Goal: Task Accomplishment & Management: Manage account settings

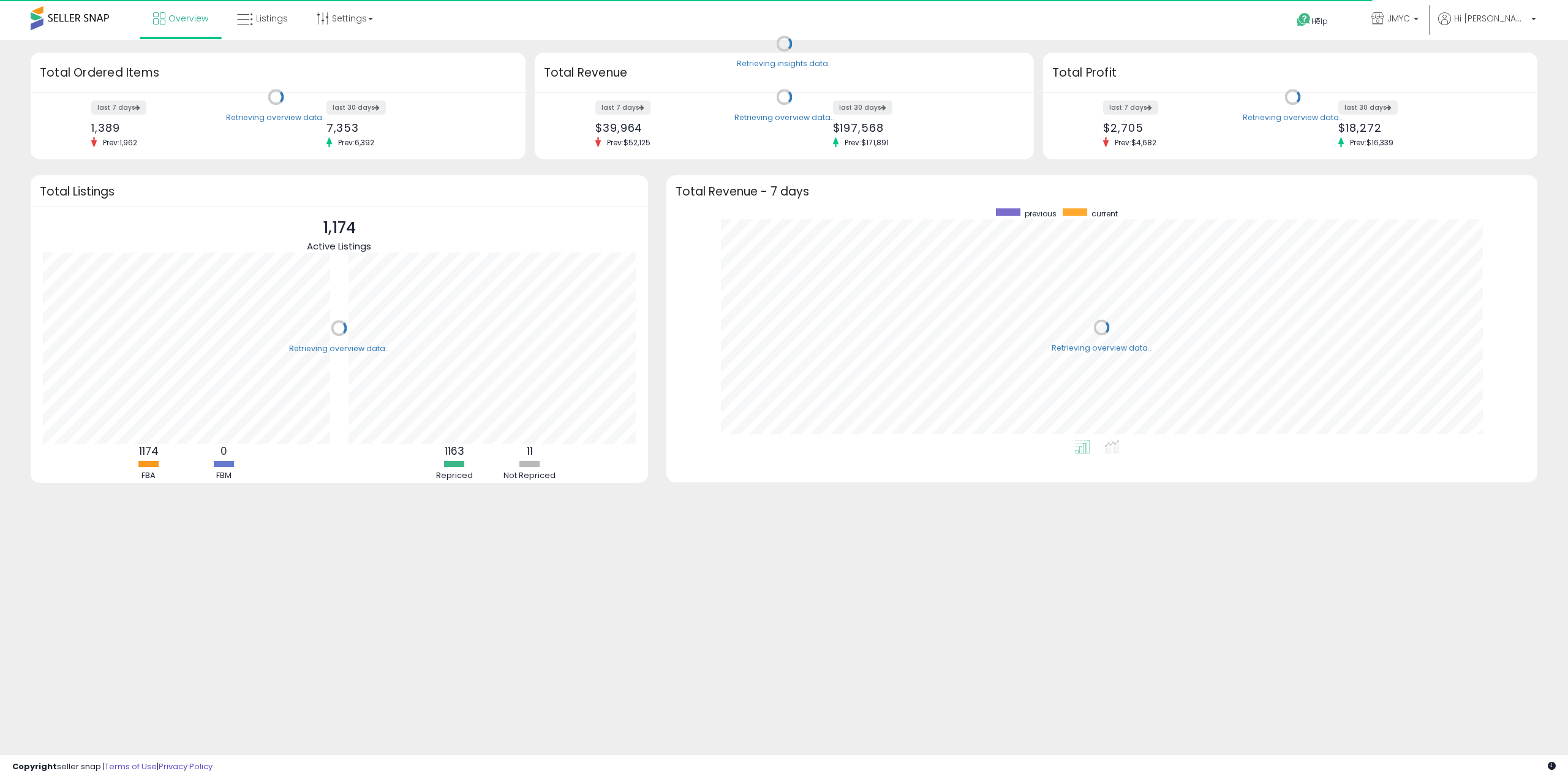
scroll to position [231, 847]
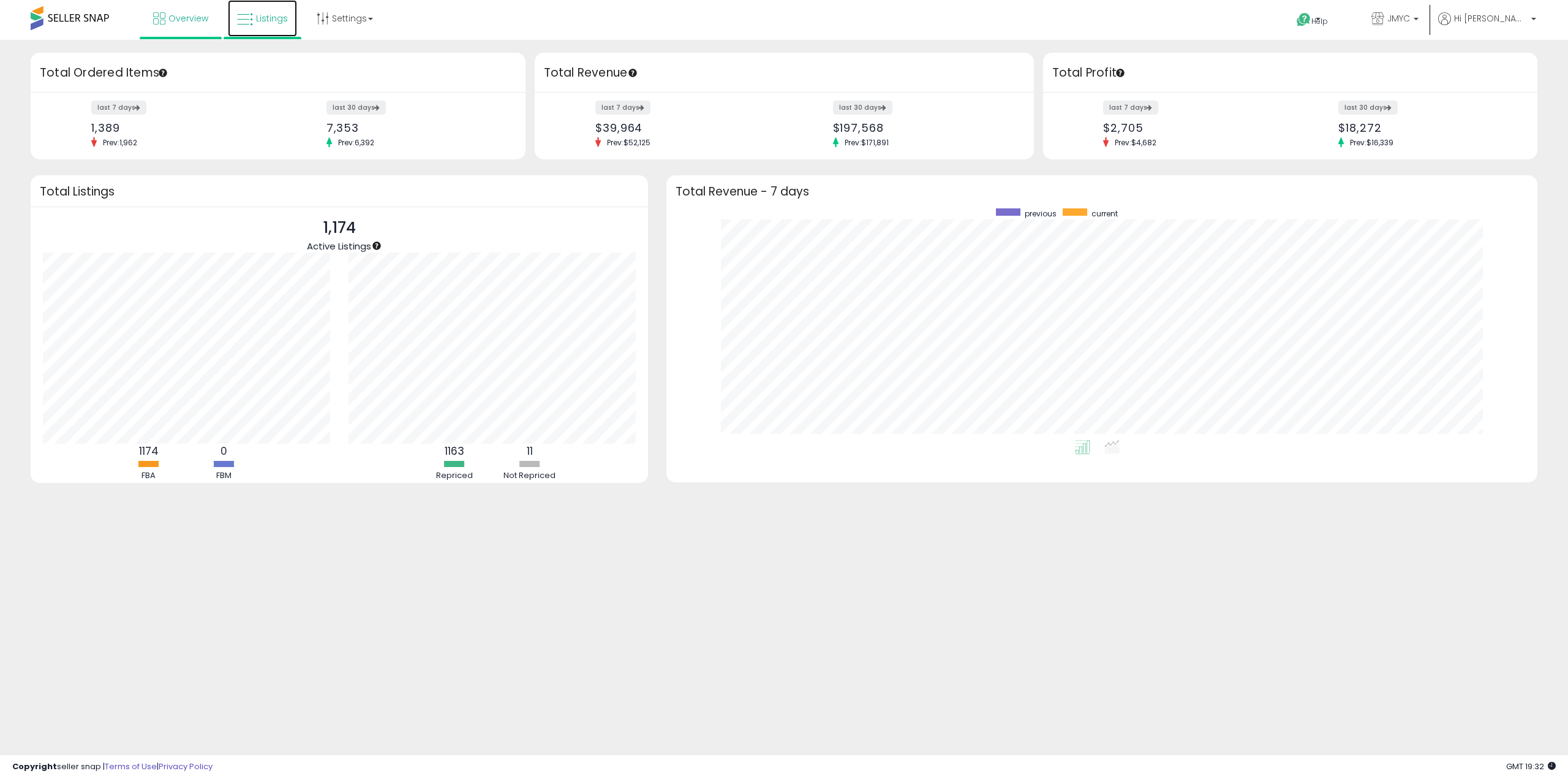
click at [263, 26] on link "Listings" at bounding box center [262, 18] width 69 height 37
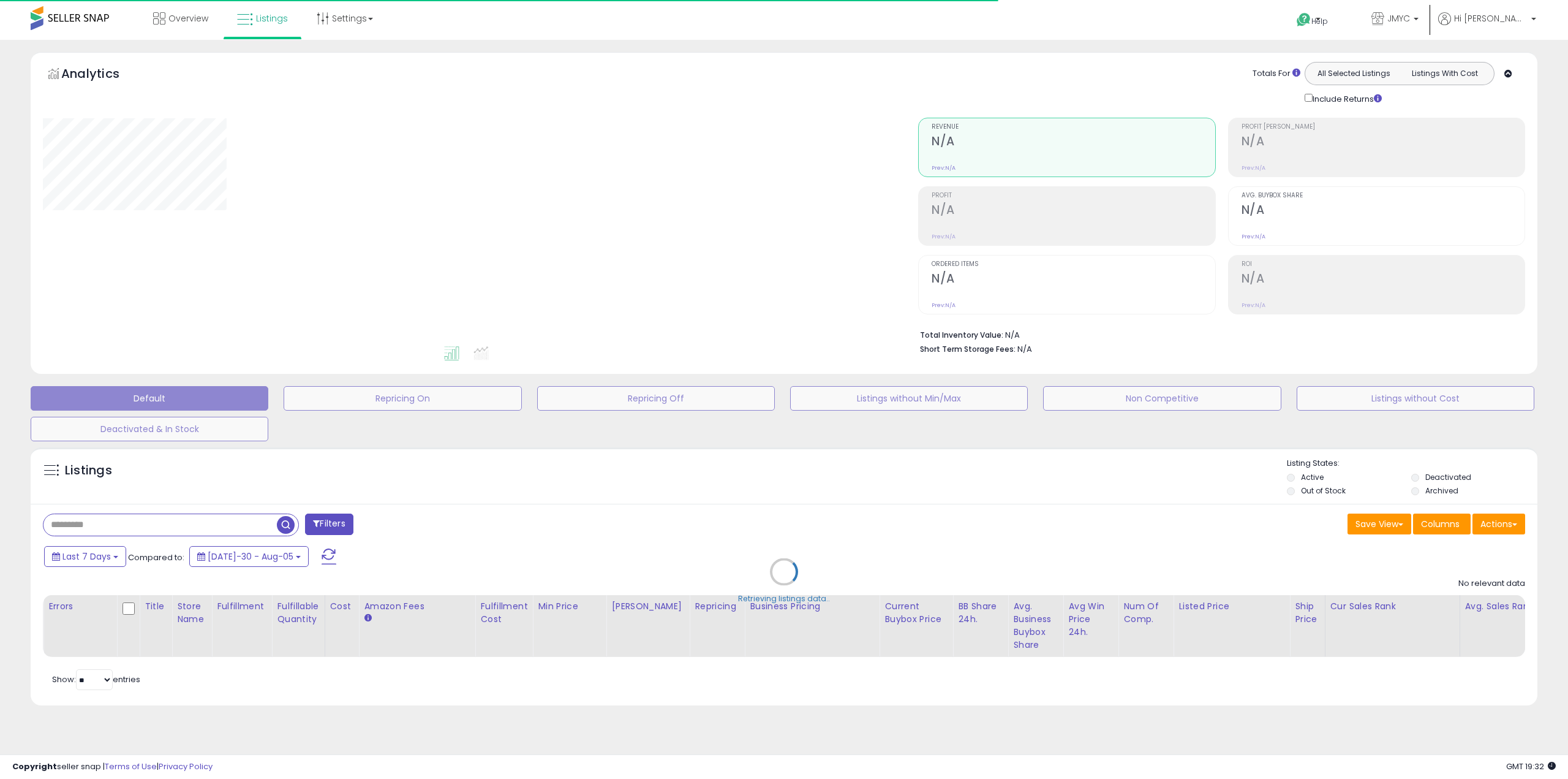
click at [199, 520] on div "Retrieving listings data.." at bounding box center [784, 581] width 1525 height 280
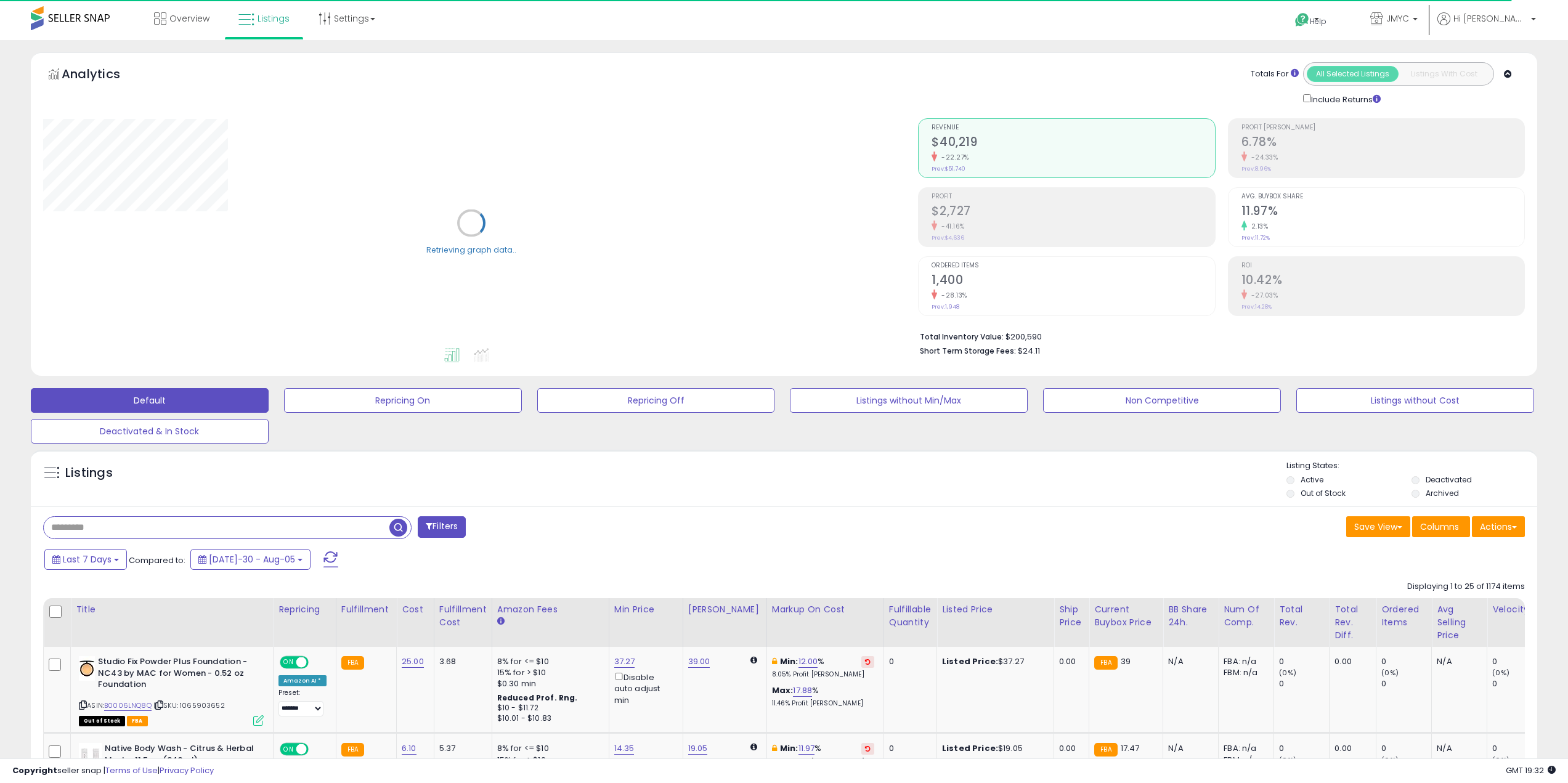
click at [179, 524] on input "text" at bounding box center [216, 528] width 346 height 22
click at [171, 518] on input "text" at bounding box center [233, 528] width 380 height 22
type input "*******"
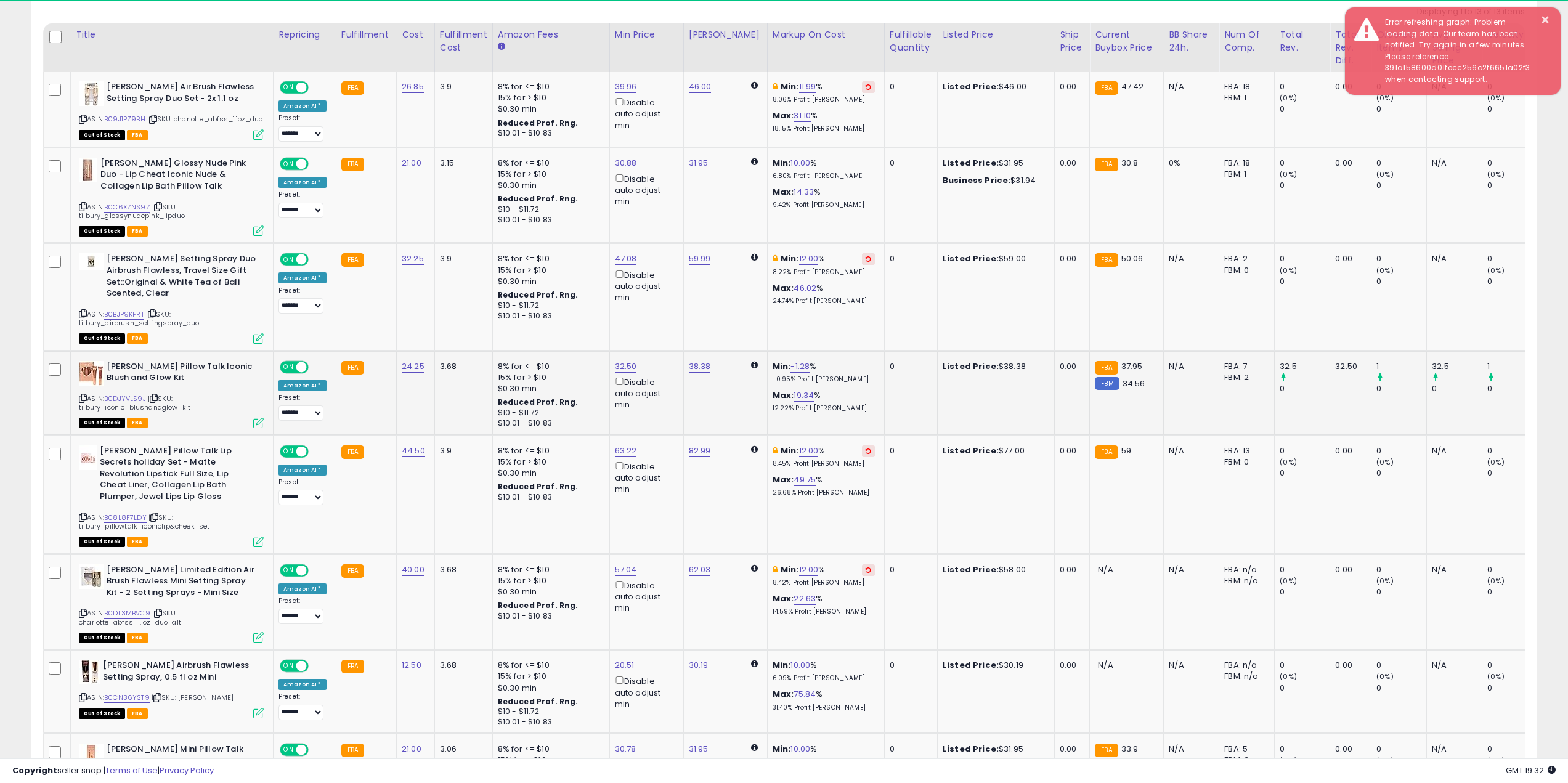
scroll to position [252, 875]
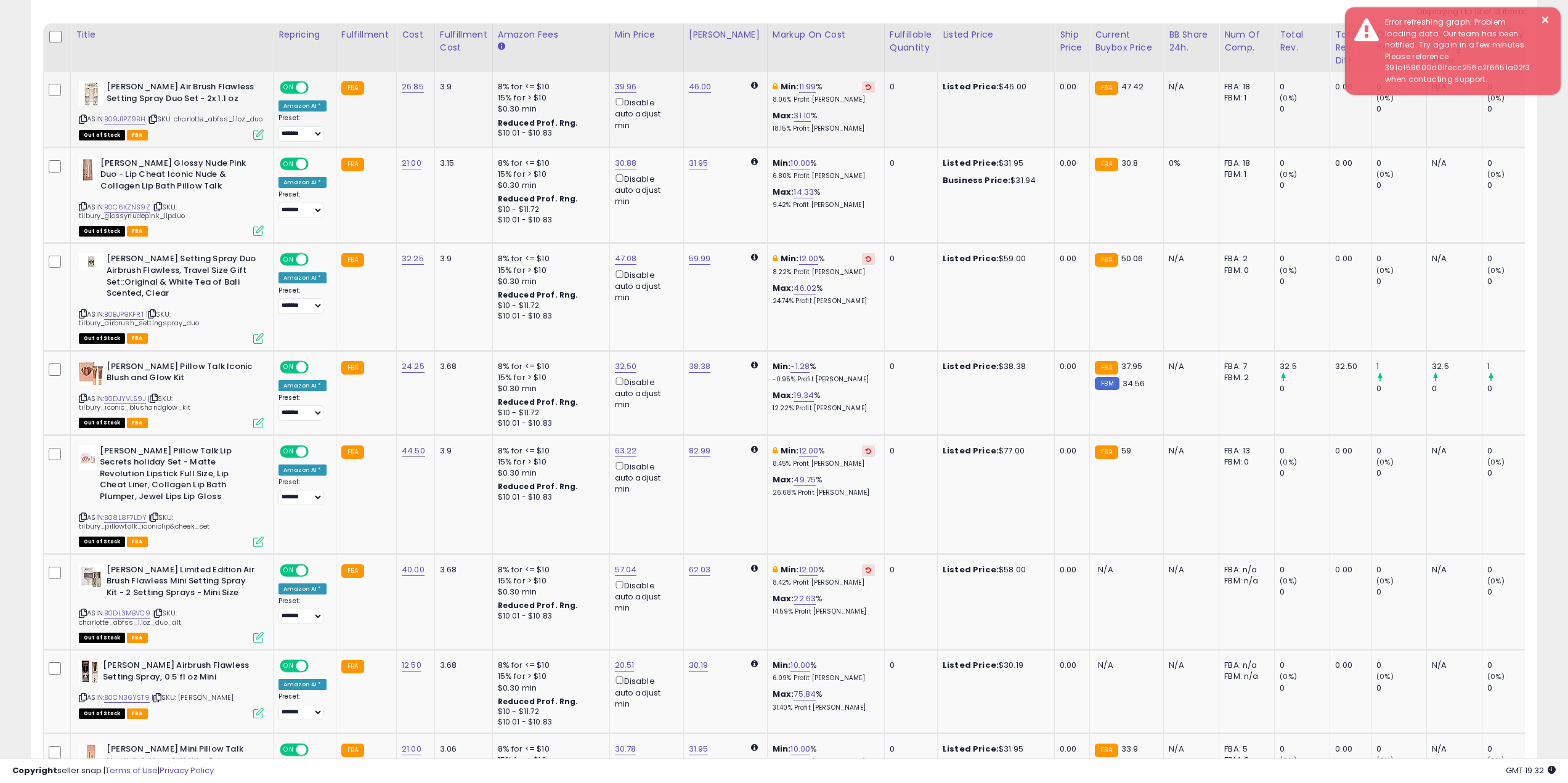
click at [865, 85] on icon at bounding box center [868, 87] width 5 height 6
click at [860, 267] on td "Min: 12.00 % 8.22% Profit [PERSON_NAME]: 46.02 % 24.74% Profit [PERSON_NAME]" at bounding box center [825, 297] width 117 height 107
click at [865, 262] on icon at bounding box center [868, 258] width 5 height 6
drag, startPoint x: 853, startPoint y: 459, endPoint x: 856, endPoint y: 510, distance: 51.1
click at [865, 454] on icon at bounding box center [868, 450] width 5 height 6
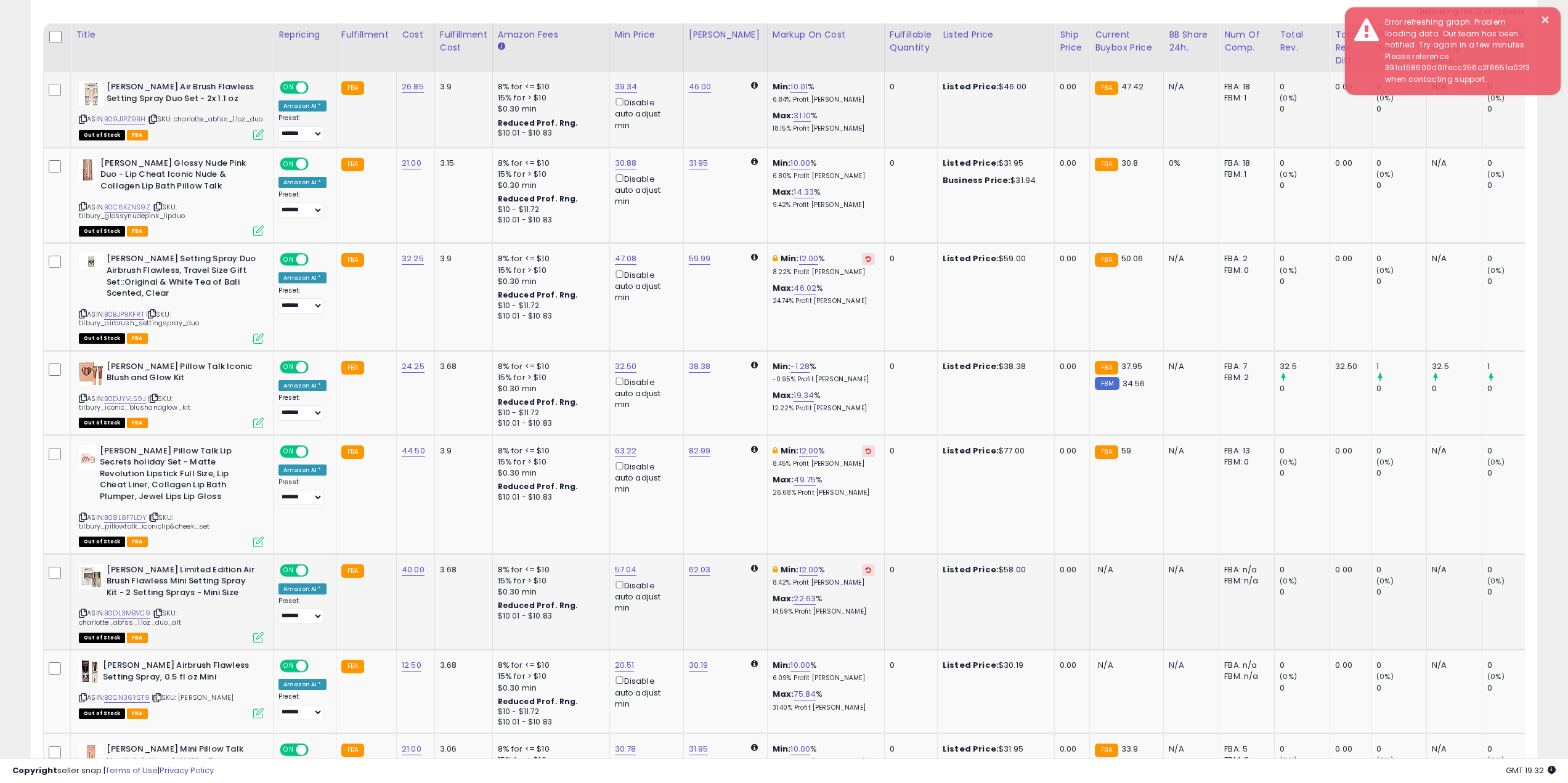
click at [862, 576] on button at bounding box center [868, 570] width 13 height 12
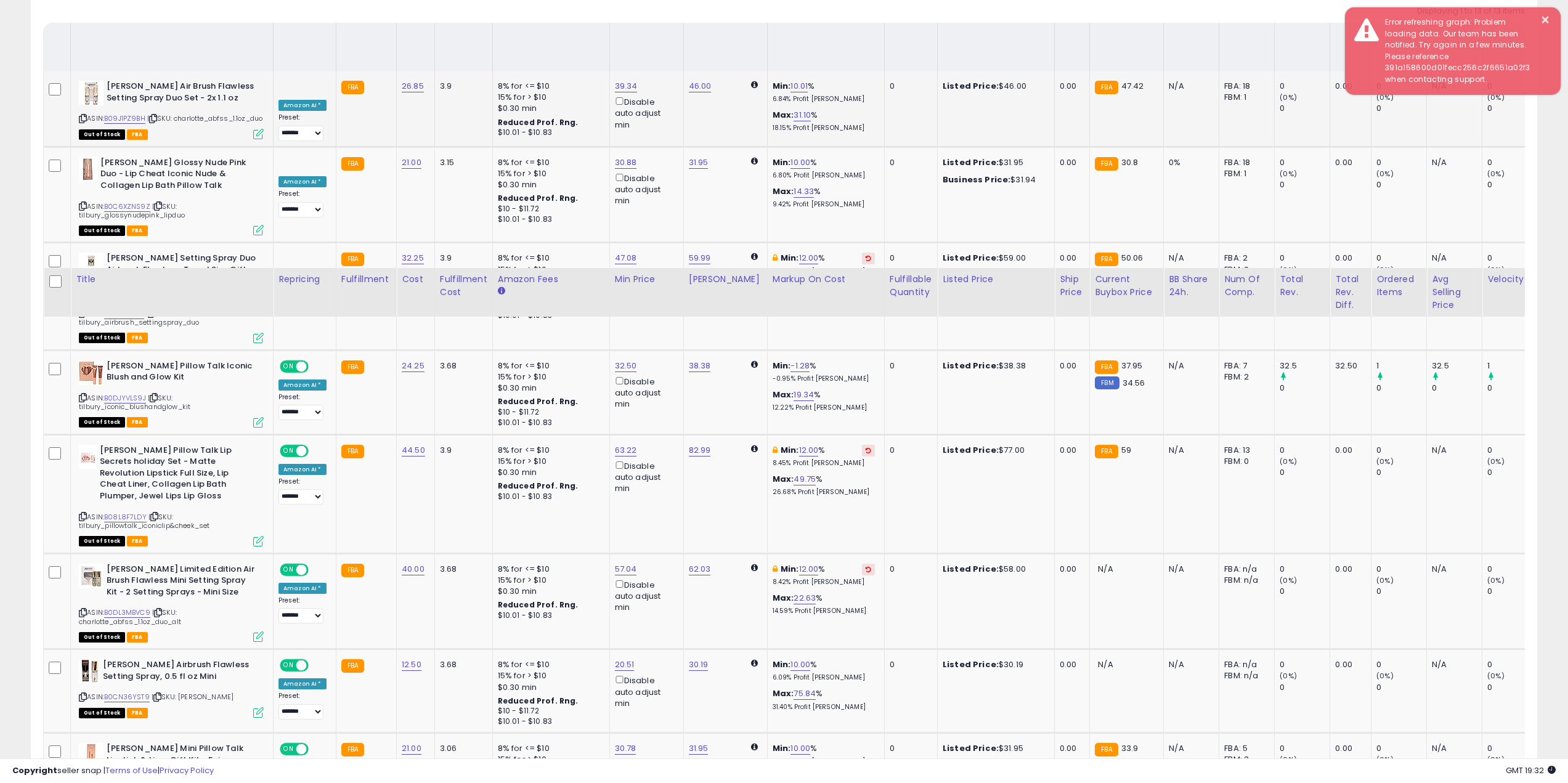
scroll to position [575, 0]
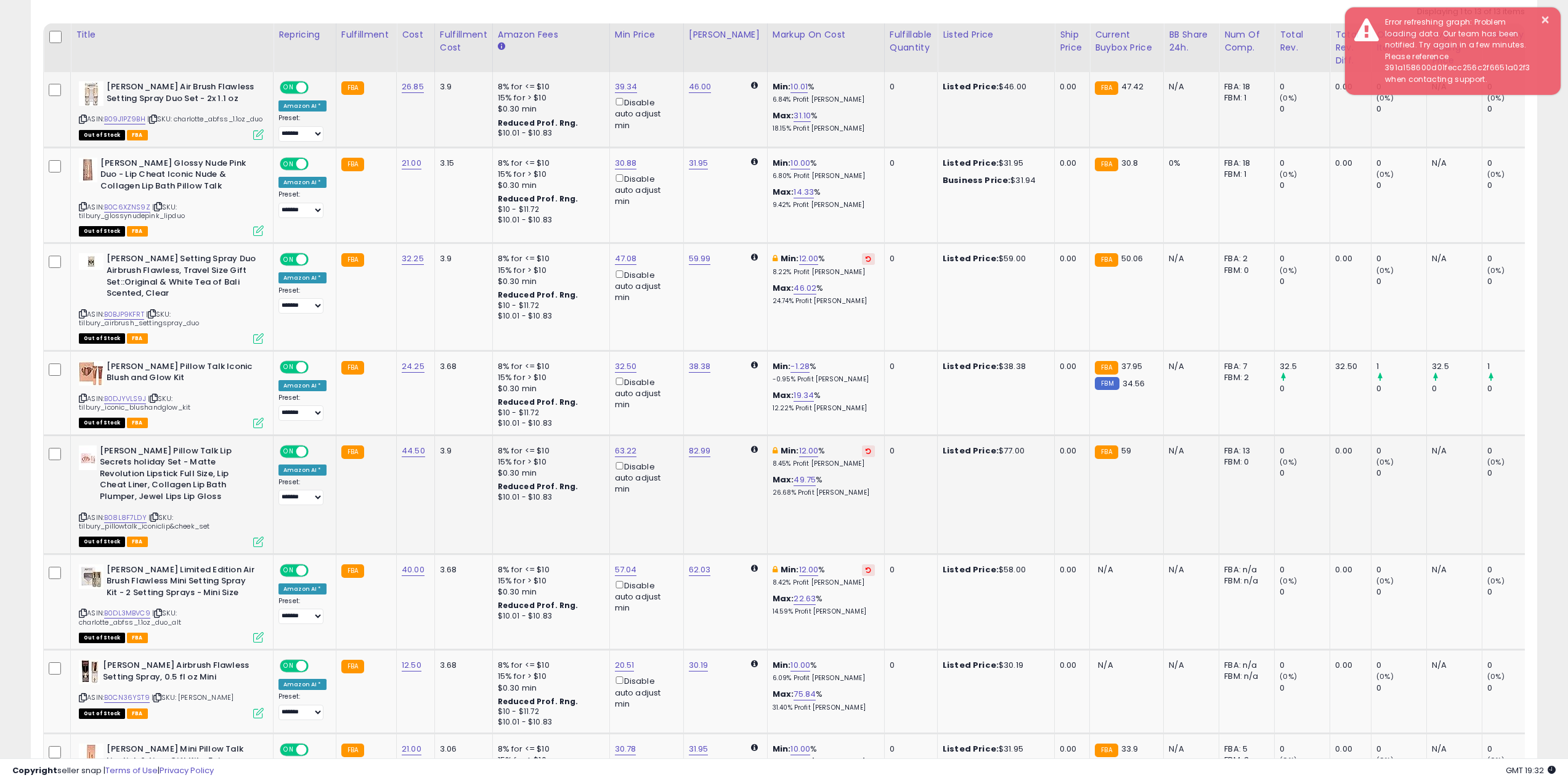
click at [865, 454] on icon at bounding box center [868, 450] width 5 height 6
click at [865, 262] on icon at bounding box center [868, 258] width 5 height 6
click at [865, 573] on icon at bounding box center [868, 570] width 5 height 6
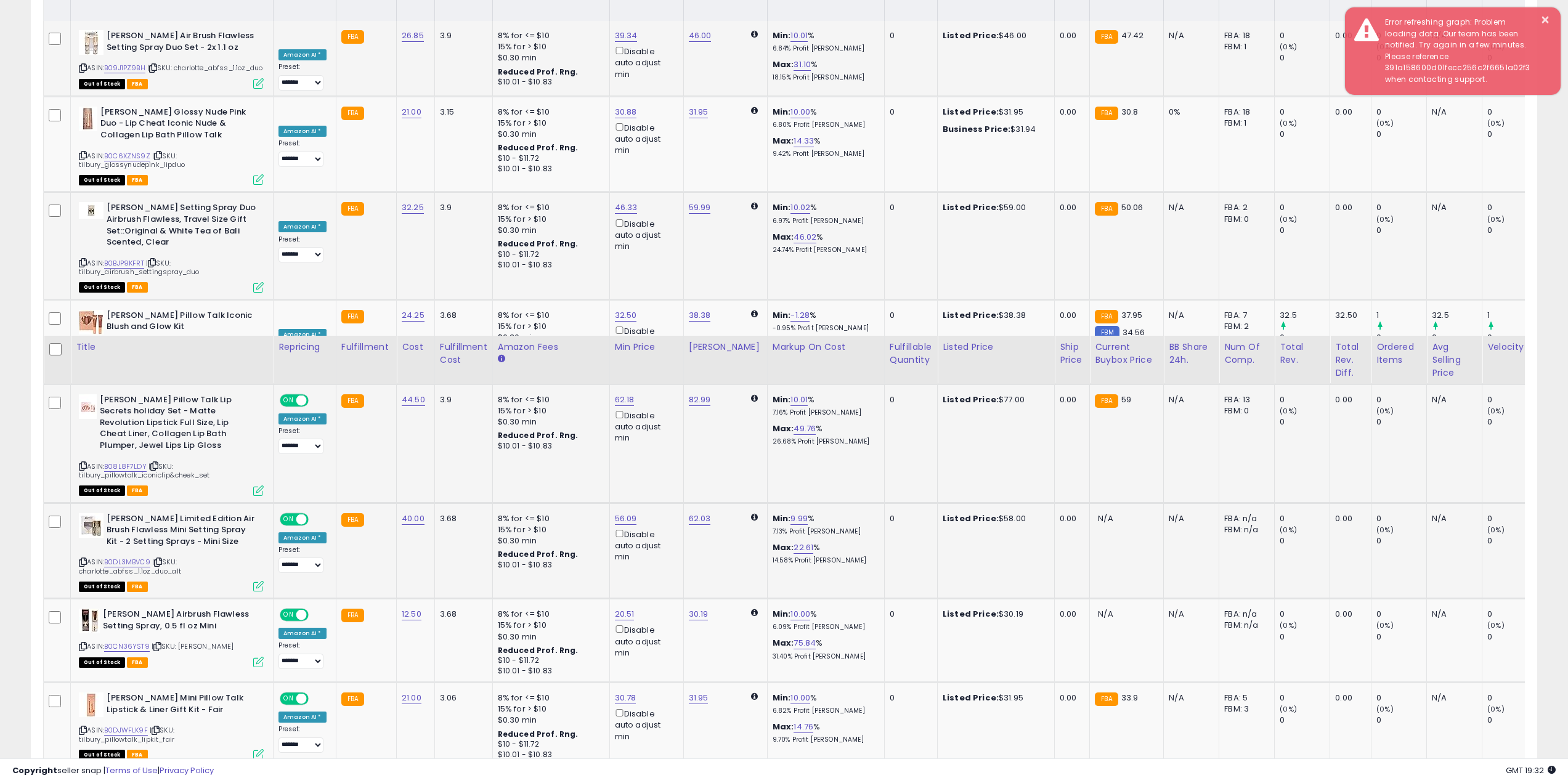
scroll to position [1150, 0]
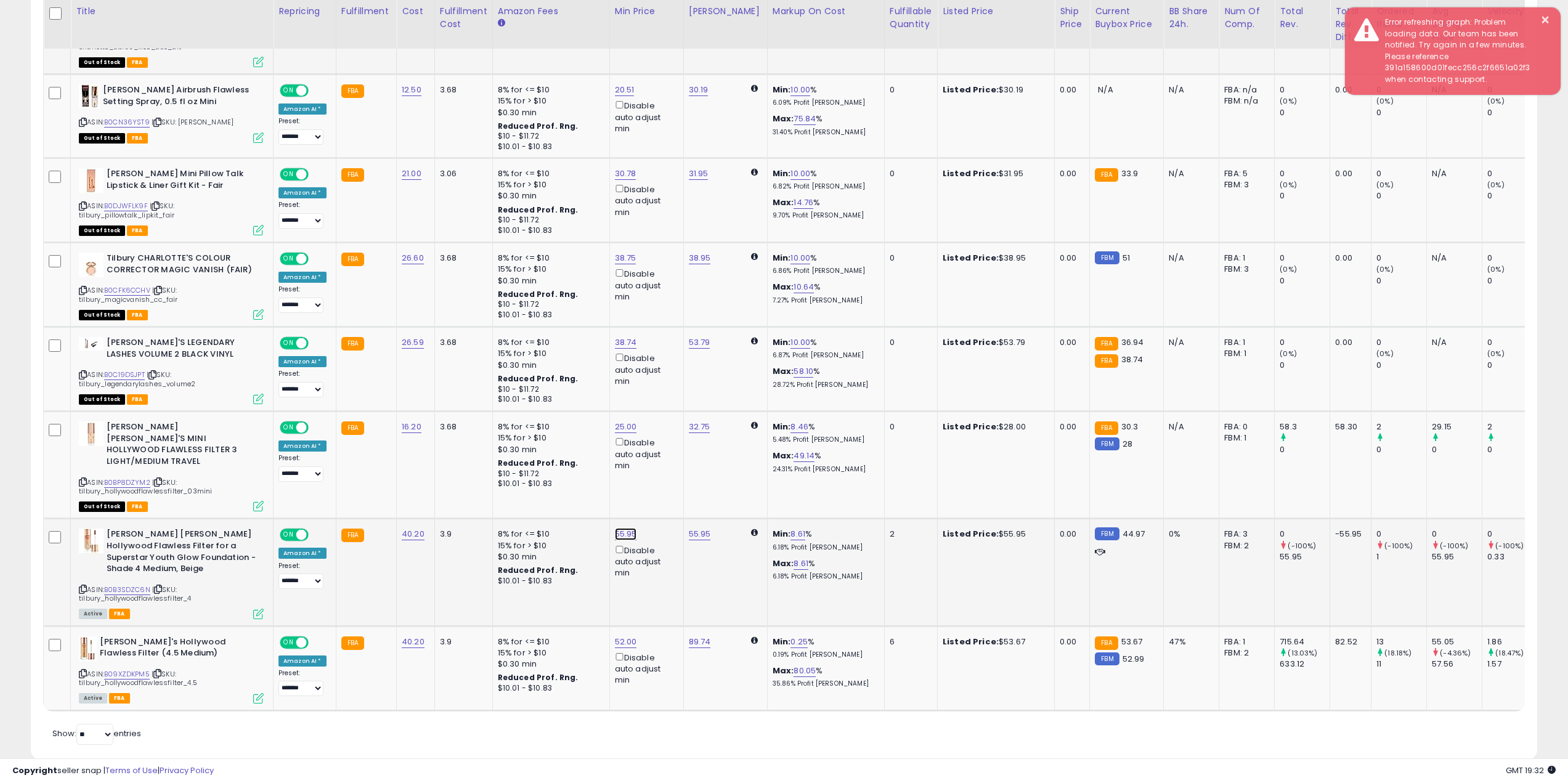
click at [119, 585] on link "B0B3SDZC6N" at bounding box center [127, 589] width 46 height 10
click at [129, 670] on link "B09XZDKPM5" at bounding box center [127, 674] width 45 height 10
type input "**"
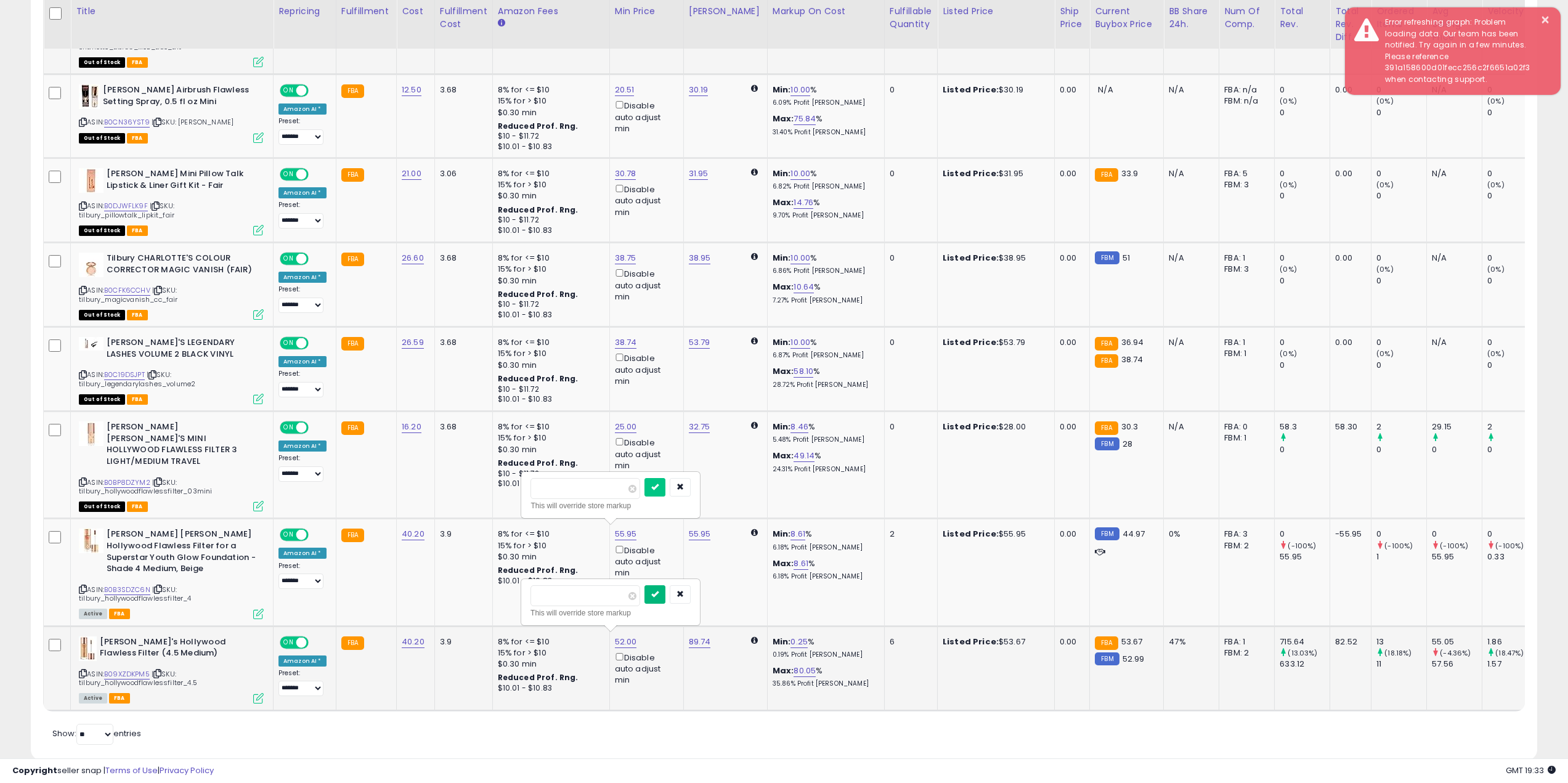
click at [665, 593] on button "submit" at bounding box center [654, 594] width 21 height 19
click at [625, 532] on link "55.95" at bounding box center [625, 534] width 22 height 12
click at [610, 493] on input "*****" at bounding box center [585, 488] width 109 height 21
type input "**"
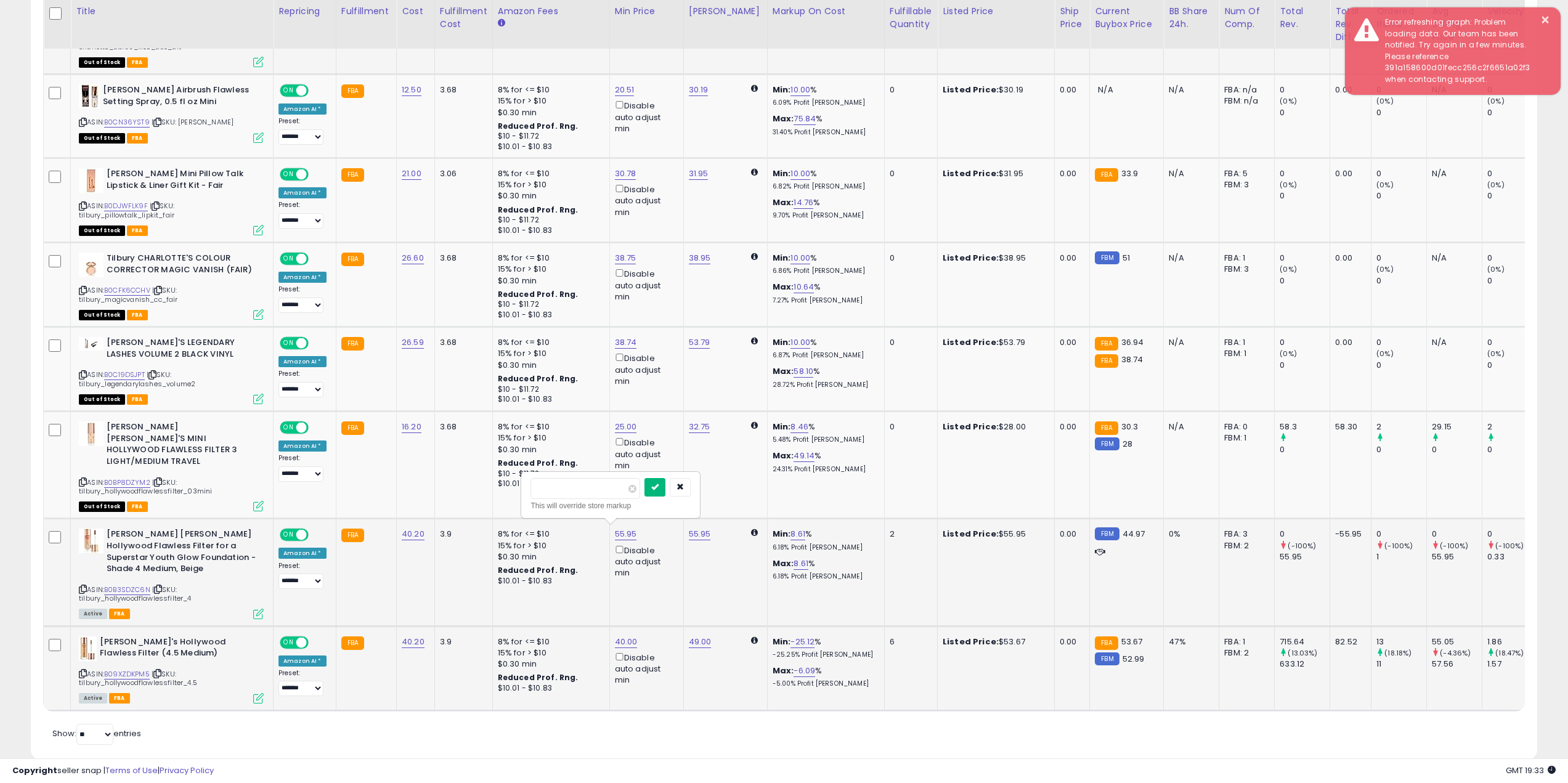
click at [658, 487] on icon "submit" at bounding box center [654, 486] width 7 height 7
